Goal: Navigation & Orientation: Find specific page/section

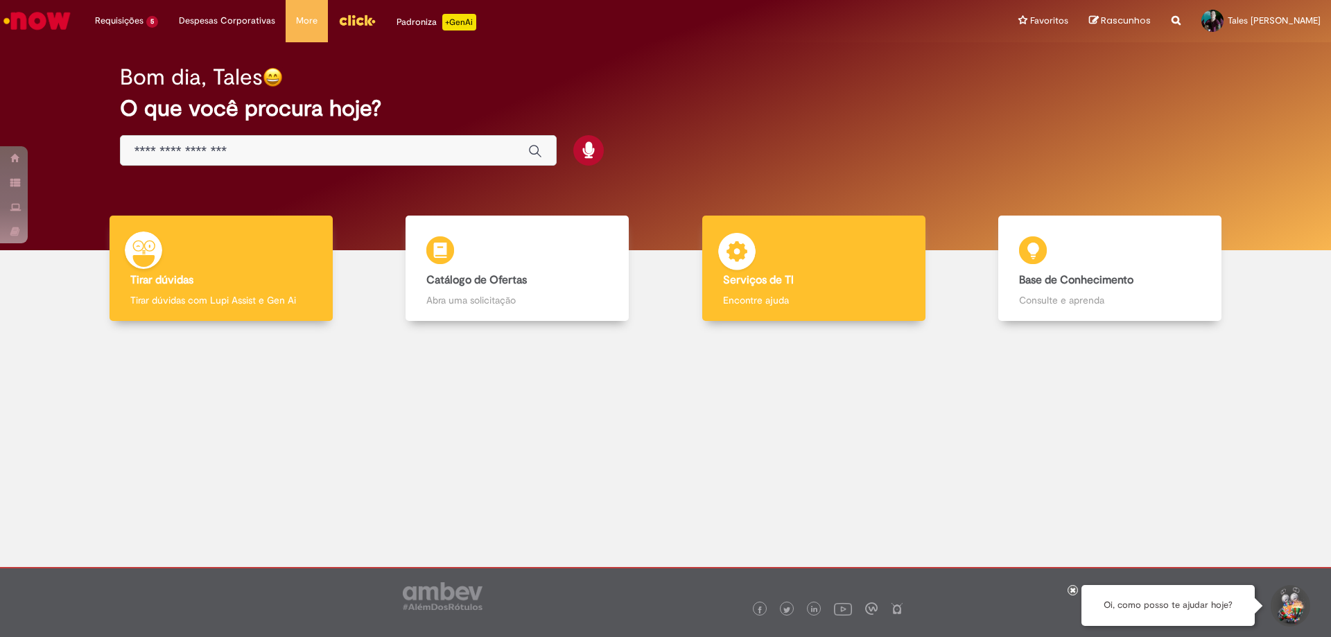
click at [833, 288] on div "Serviços de TI Serviços de TI Encontre ajuda" at bounding box center [813, 269] width 223 height 106
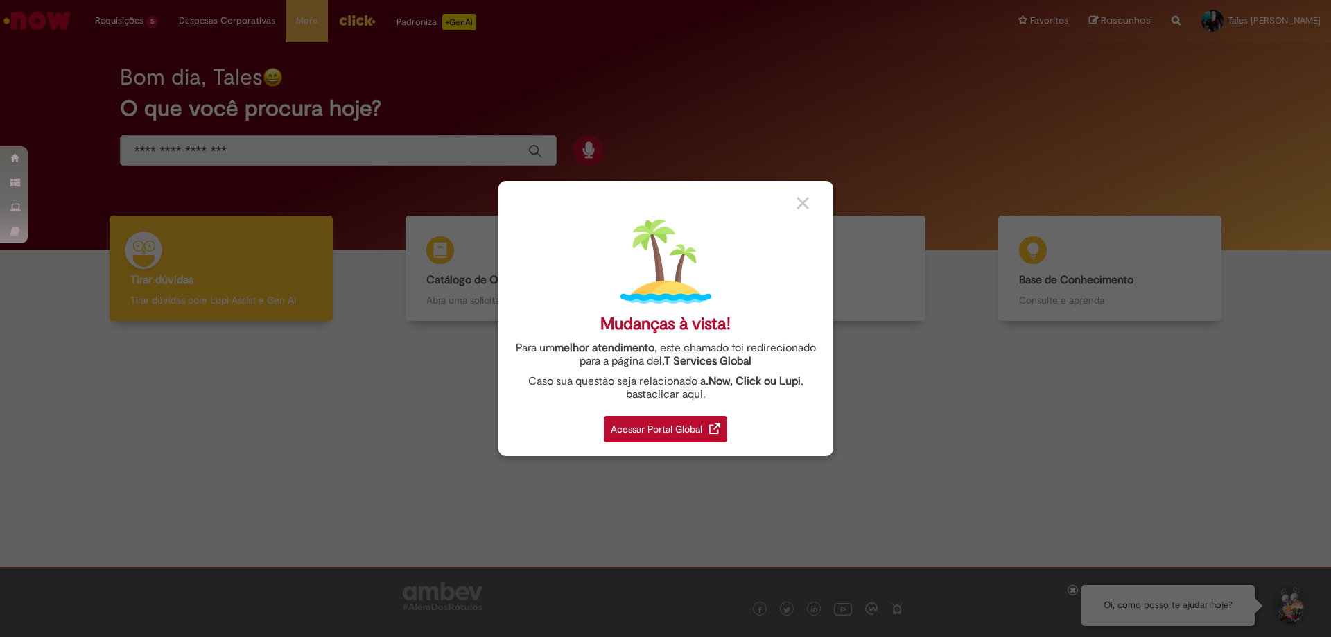
click at [642, 426] on div "Acessar Portal Global" at bounding box center [665, 429] width 123 height 26
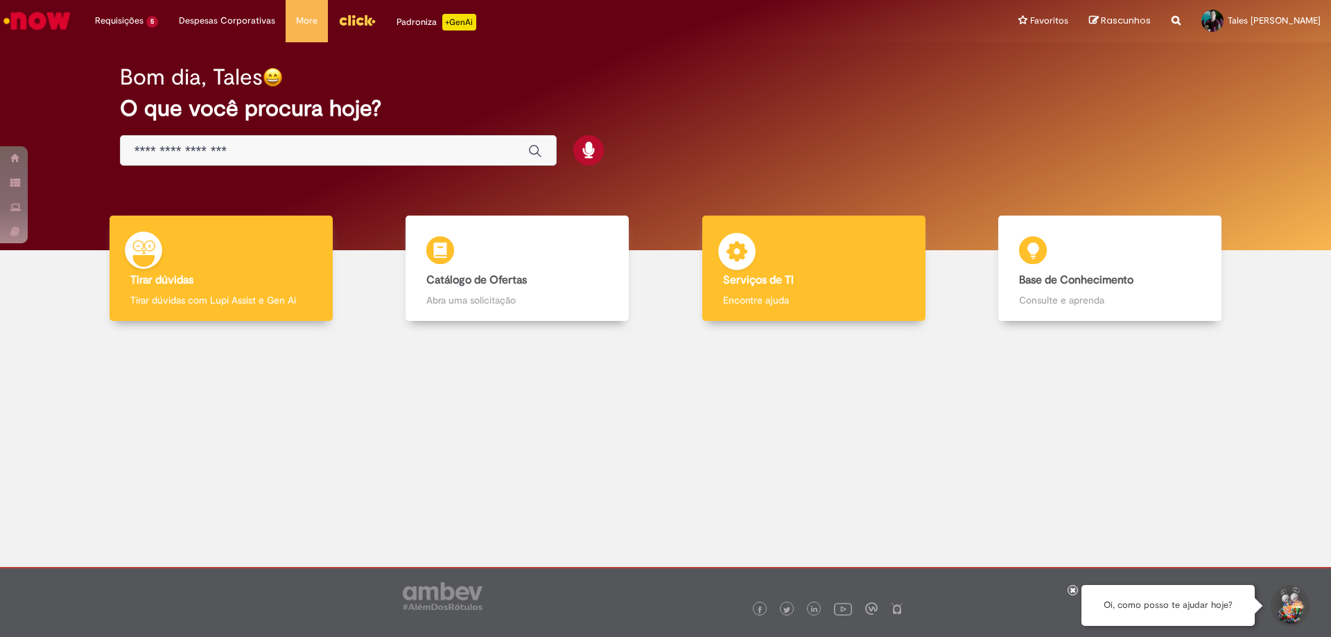
click at [800, 263] on div "Serviços de TI Serviços de TI Encontre ajuda" at bounding box center [813, 269] width 223 height 106
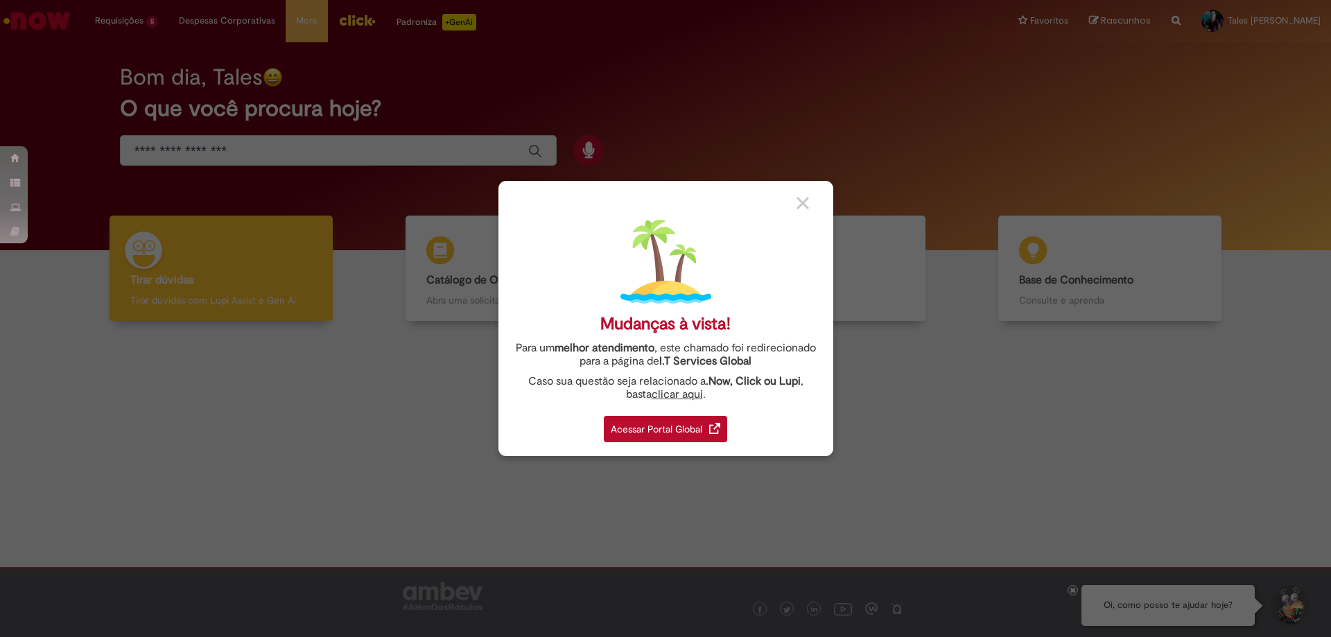
click at [681, 425] on div "Acessar Portal Global" at bounding box center [665, 429] width 123 height 26
